Goal: Book appointment/travel/reservation

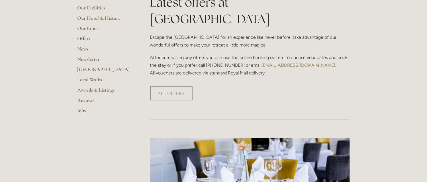
scroll to position [57, 0]
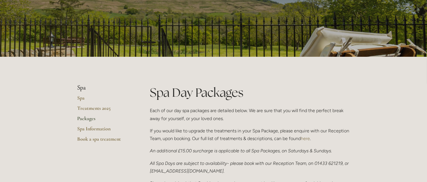
scroll to position [85, 0]
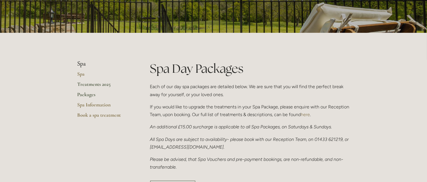
click at [96, 82] on link "Treatments 2025" at bounding box center [104, 86] width 54 height 10
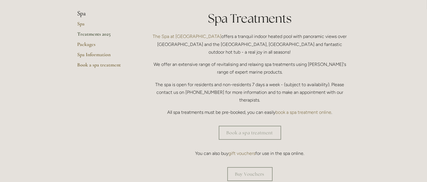
scroll to position [142, 0]
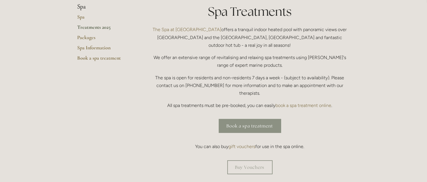
click at [234, 119] on link "Book a spa treatment" at bounding box center [250, 126] width 62 height 14
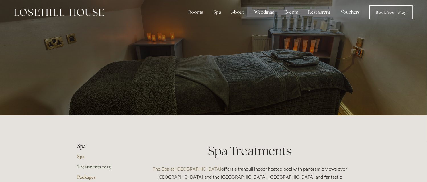
scroll to position [0, 0]
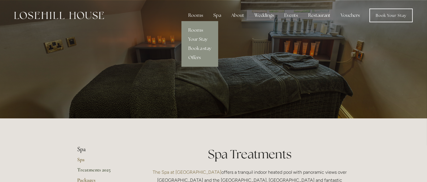
click at [197, 50] on link "Book a stay" at bounding box center [199, 48] width 37 height 9
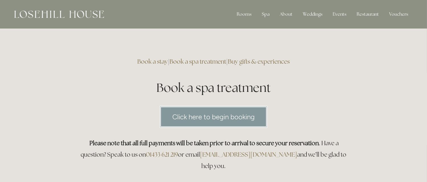
click at [231, 119] on link "Click here to begin booking" at bounding box center [213, 117] width 108 height 22
click at [149, 61] on link "Book a stay" at bounding box center [152, 61] width 30 height 8
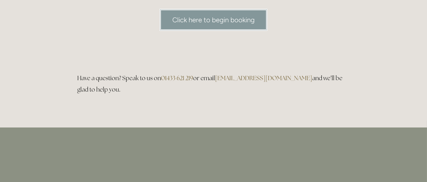
scroll to position [114, 0]
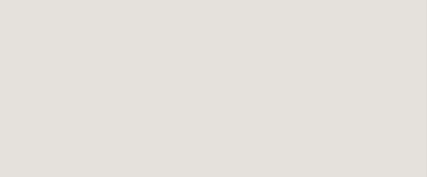
scroll to position [458, 0]
